Goal: Find specific page/section: Find specific page/section

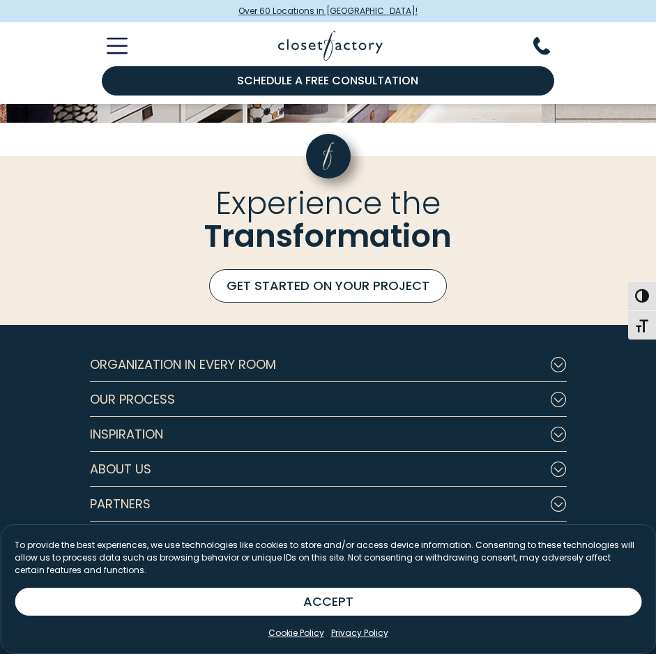
scroll to position [4148, 0]
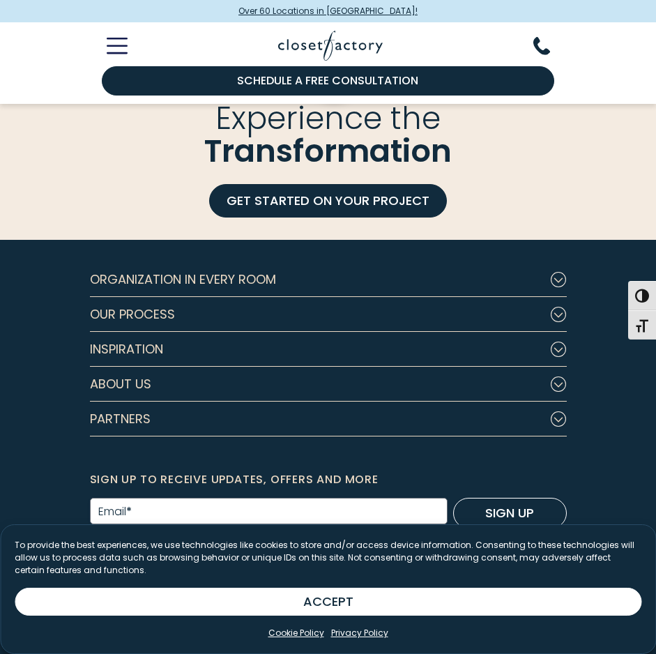
click at [226, 417] on button "Partners" at bounding box center [328, 419] width 477 height 35
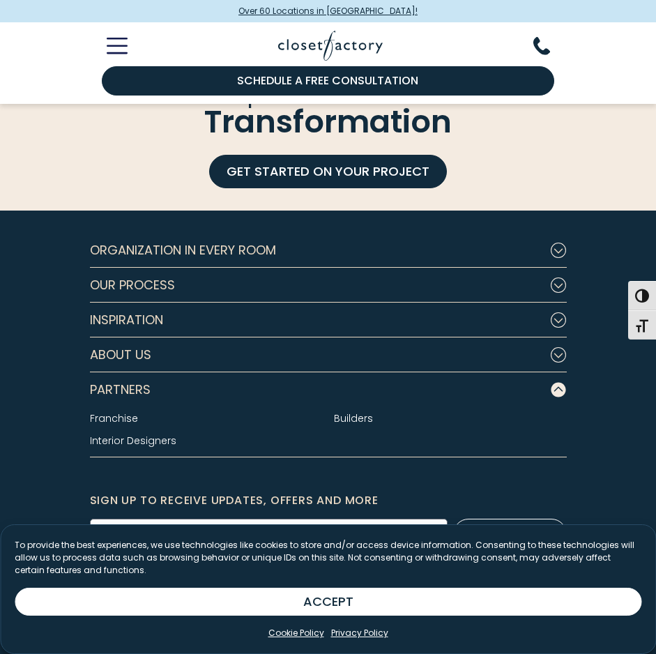
scroll to position [4199, 0]
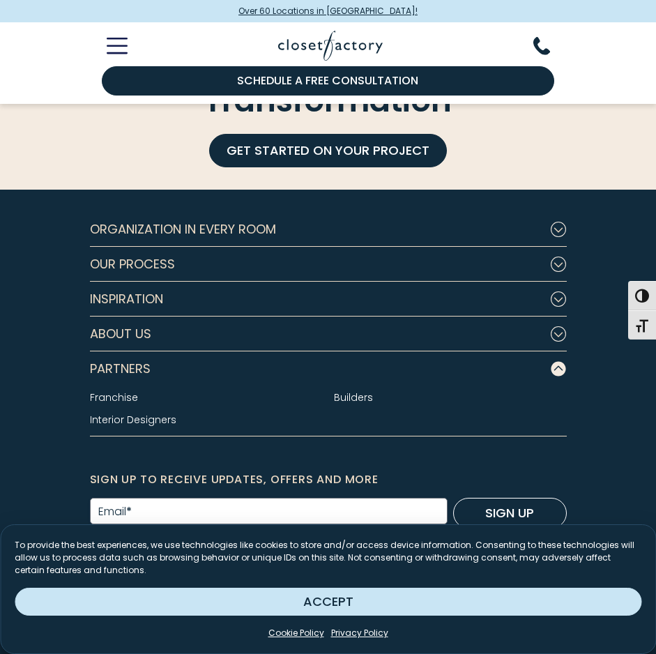
click at [320, 601] on button "ACCEPT" at bounding box center [328, 602] width 627 height 28
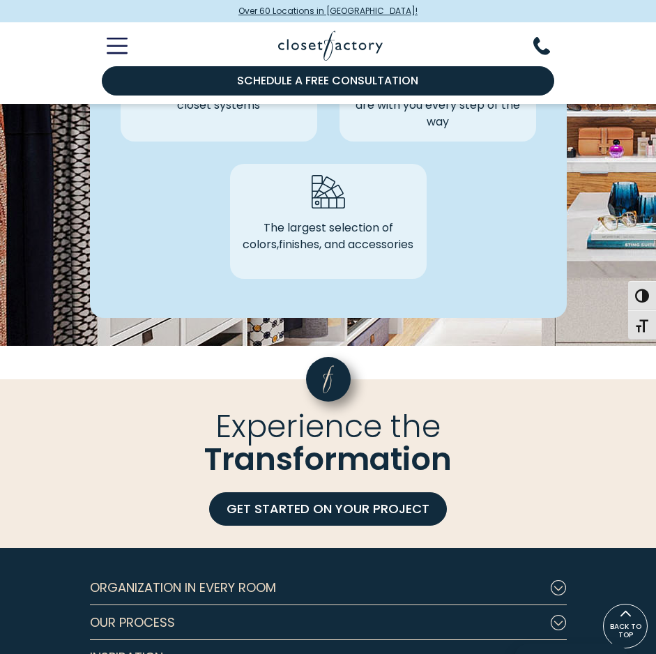
scroll to position [3711, 0]
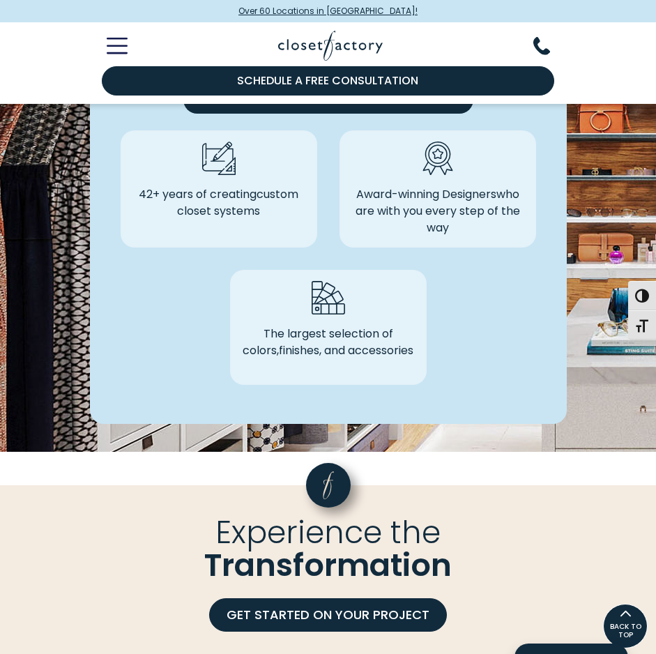
click at [119, 46] on icon "Toggle Mobile Menu" at bounding box center [116, 46] width 19 height 0
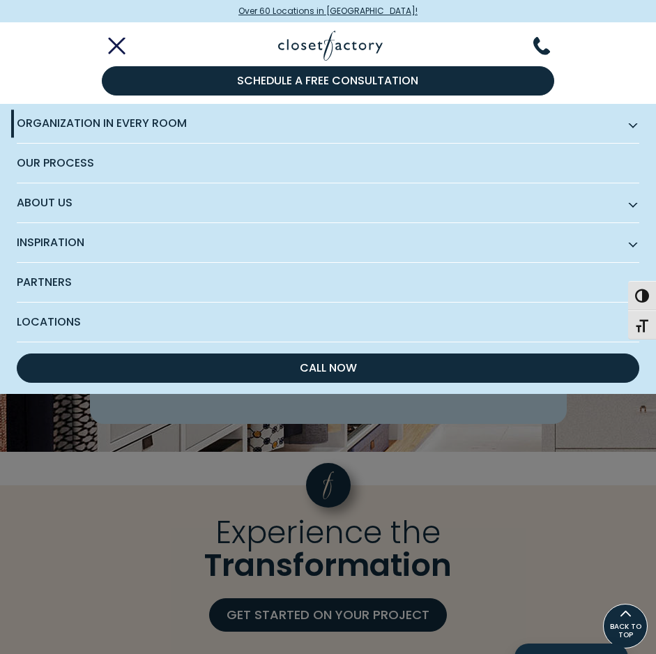
click at [59, 317] on span "Locations" at bounding box center [328, 322] width 623 height 39
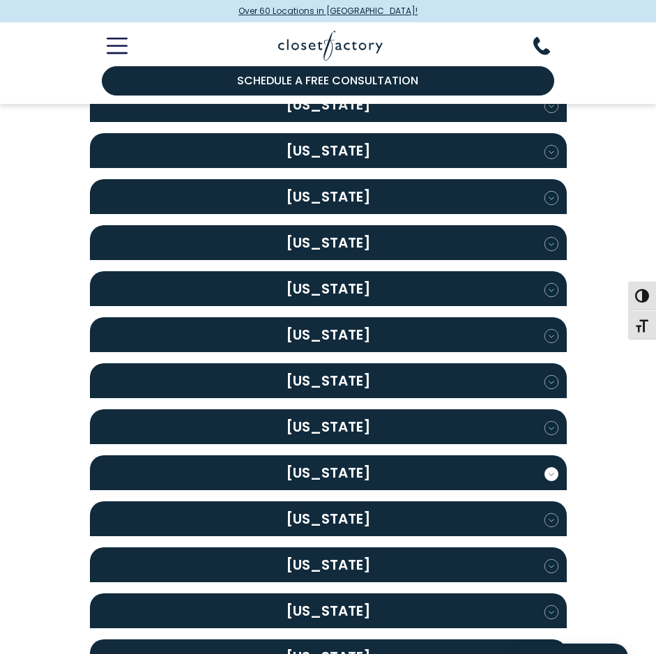
scroll to position [1115, 0]
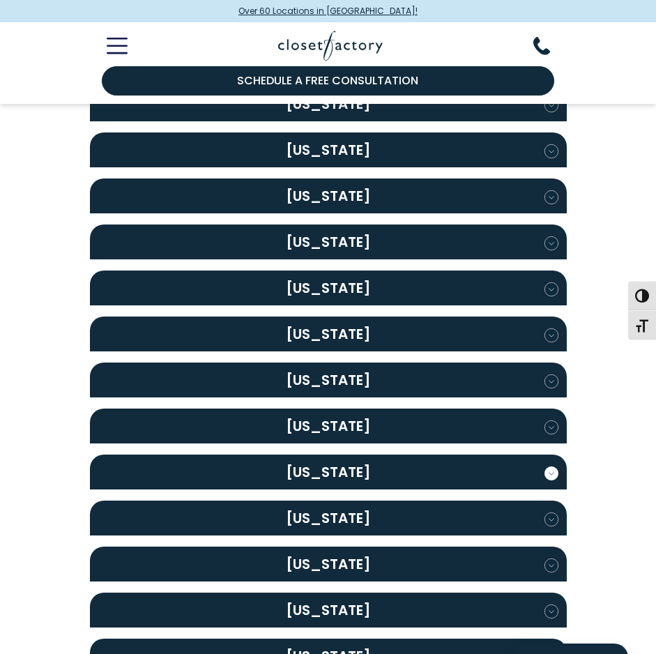
click at [346, 455] on h2 "New York" at bounding box center [328, 472] width 477 height 35
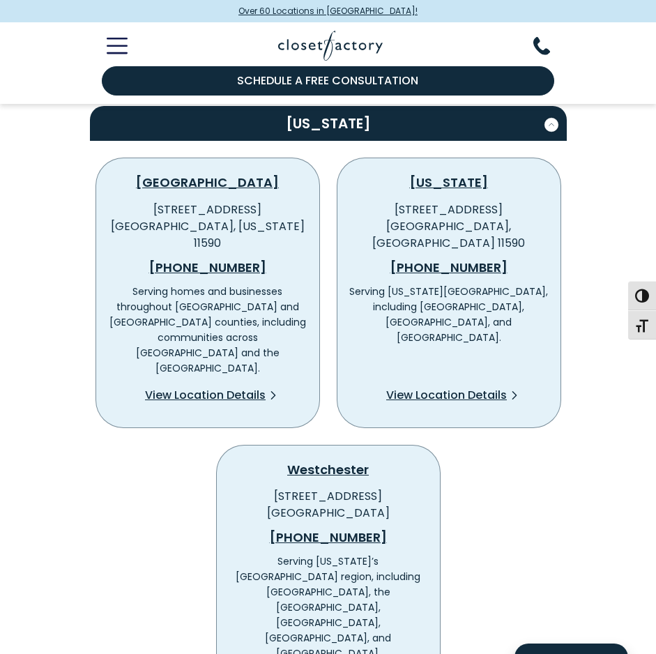
scroll to position [1743, 0]
